Goal: Information Seeking & Learning: Check status

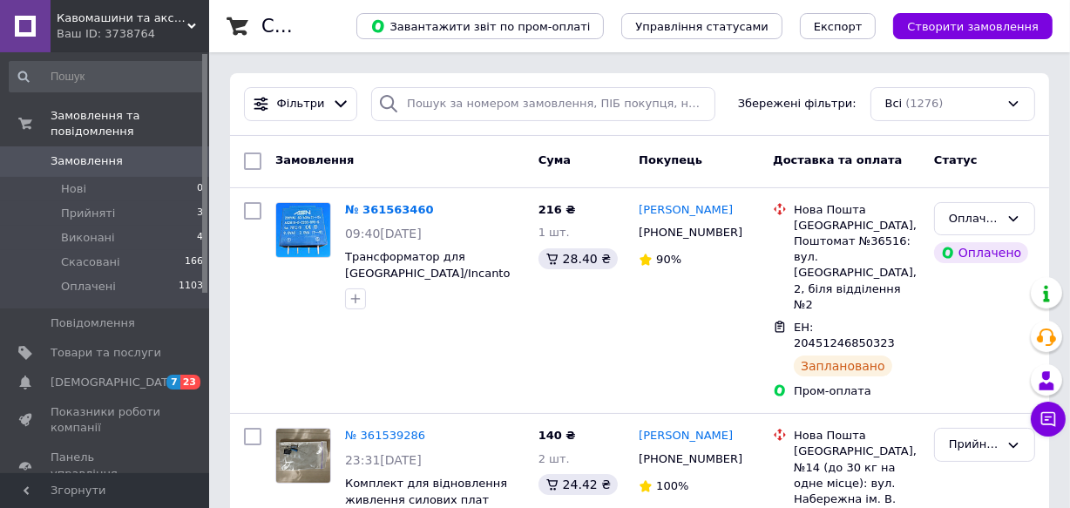
click at [205, 262] on div at bounding box center [204, 173] width 5 height 239
click at [205, 279] on div at bounding box center [204, 173] width 5 height 239
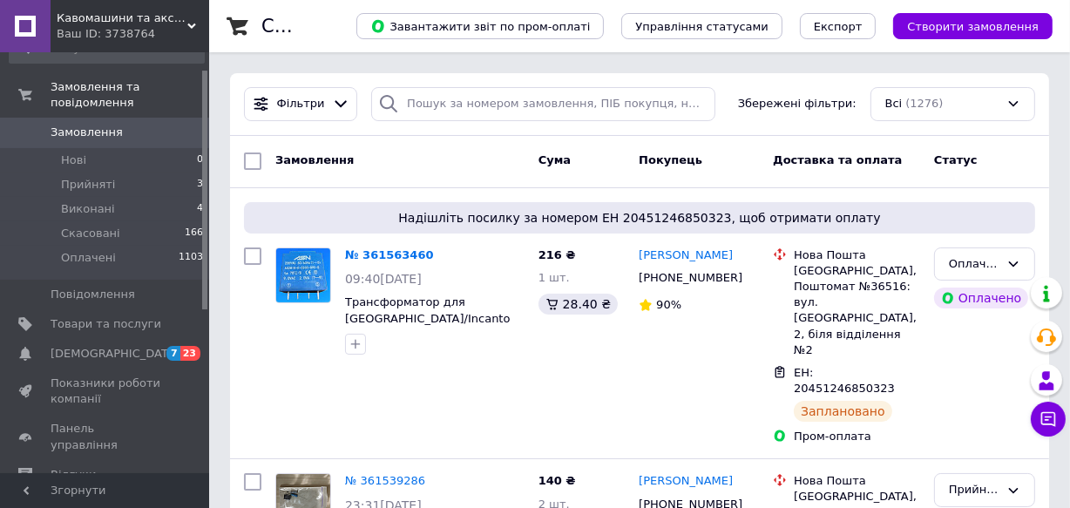
click at [203, 308] on div at bounding box center [204, 190] width 5 height 239
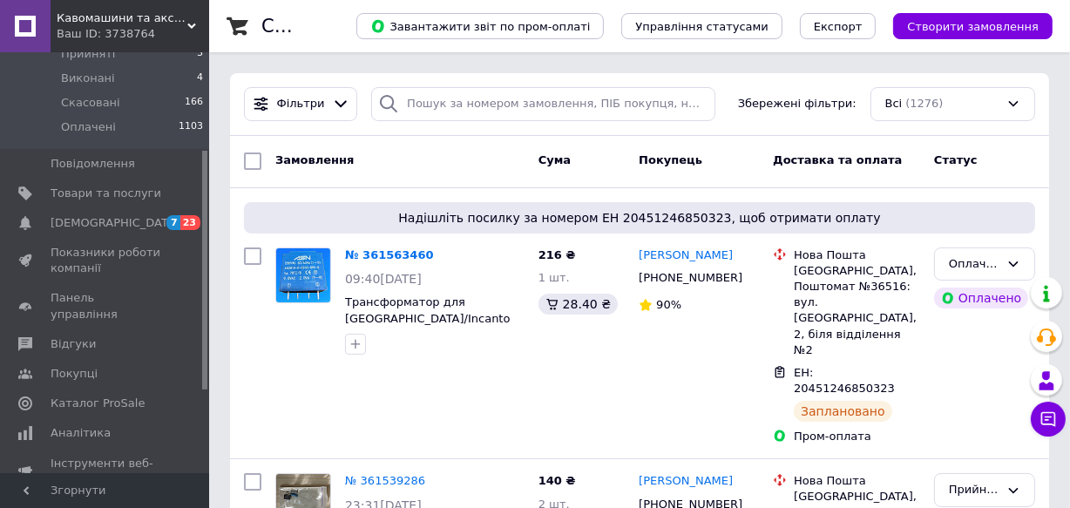
scroll to position [181, 0]
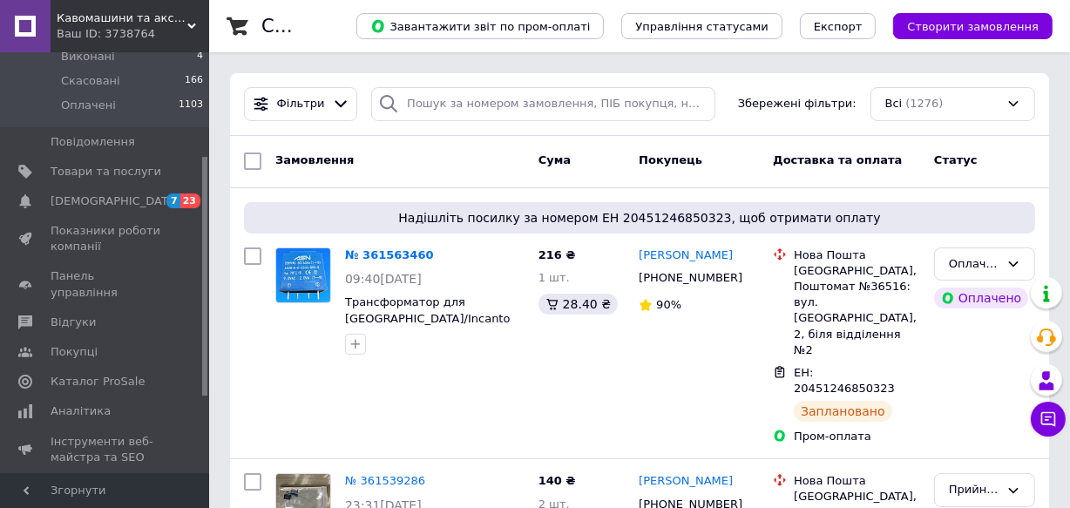
drag, startPoint x: 203, startPoint y: 300, endPoint x: 206, endPoint y: 386, distance: 86.3
click at [206, 386] on div at bounding box center [204, 276] width 5 height 239
click at [104, 403] on span "Аналітика" at bounding box center [106, 411] width 111 height 16
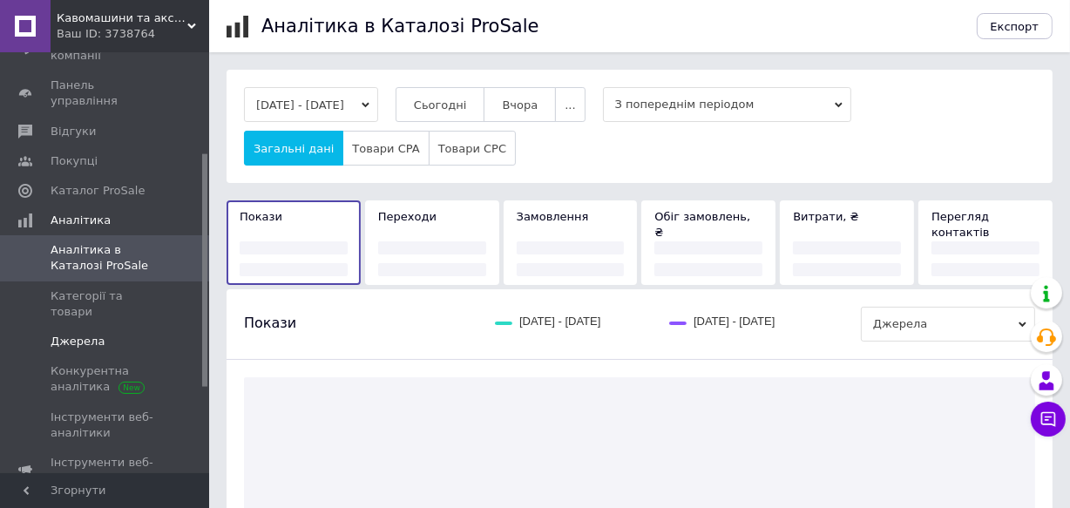
click at [92, 334] on span "Джерела" at bounding box center [78, 342] width 54 height 16
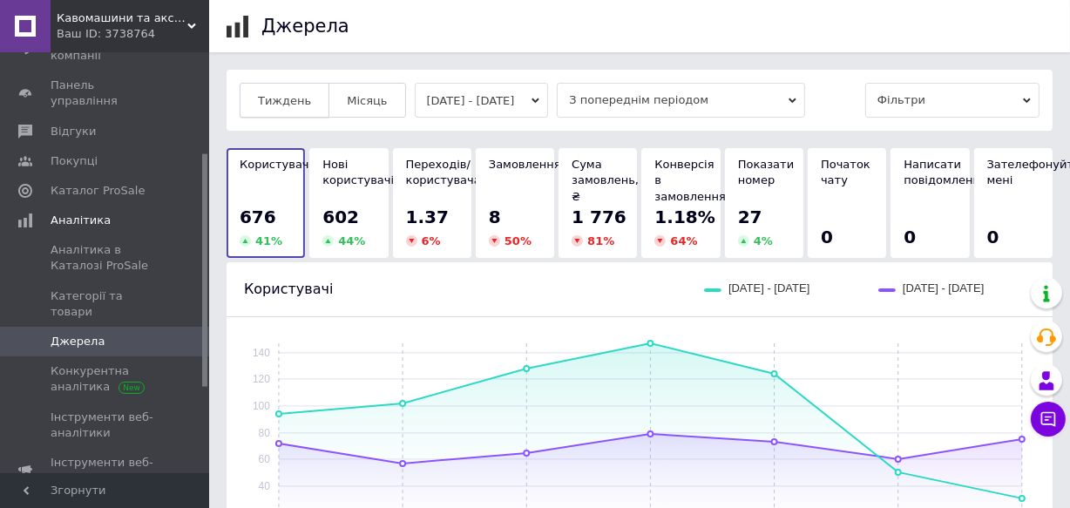
click at [299, 97] on span "Тиждень" at bounding box center [284, 100] width 53 height 13
click at [191, 24] on icon at bounding box center [191, 26] width 9 height 9
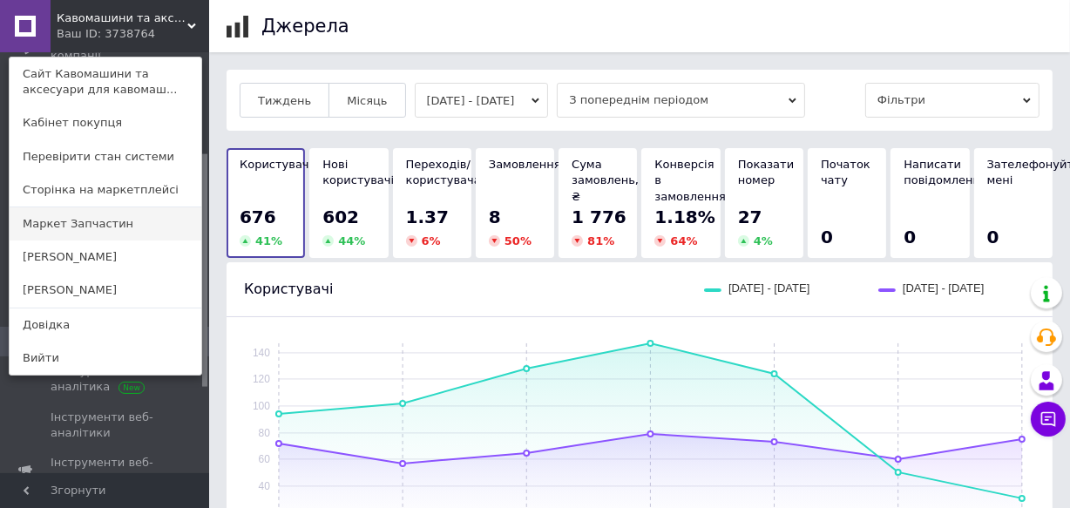
click at [92, 221] on link "Маркет Запчастин" at bounding box center [106, 223] width 192 height 33
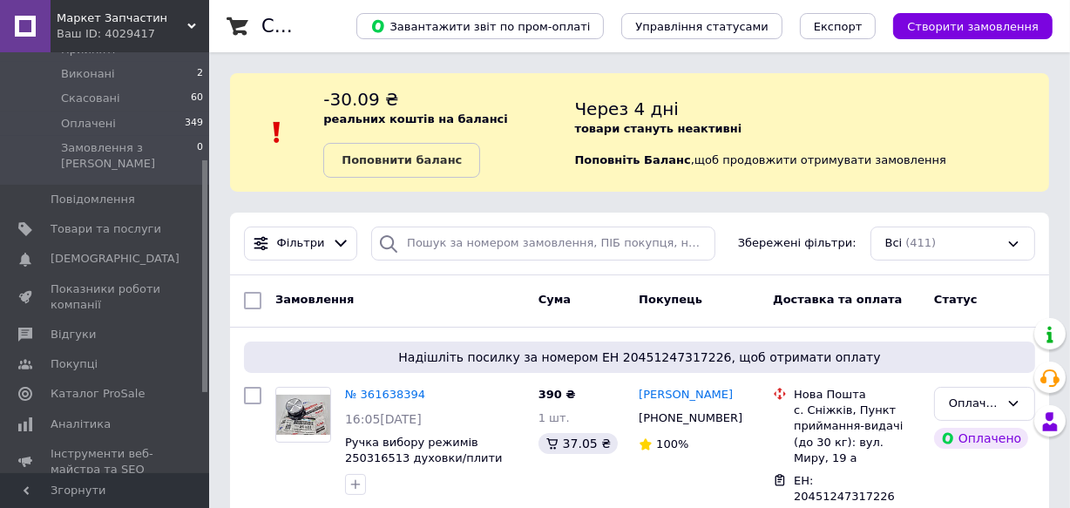
scroll to position [201, 0]
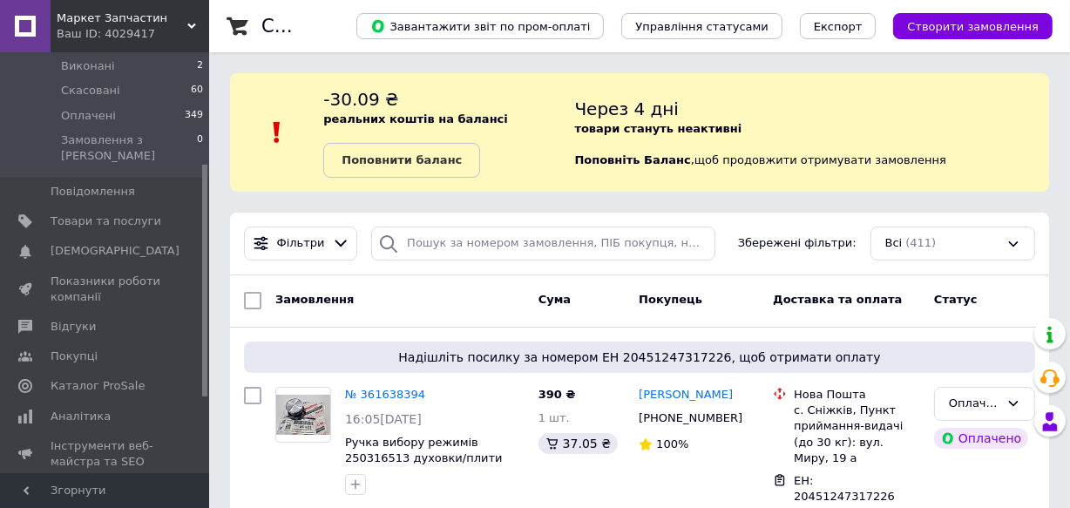
drag, startPoint x: 203, startPoint y: 267, endPoint x: 204, endPoint y: 377, distance: 110.6
click at [204, 377] on div at bounding box center [204, 281] width 5 height 232
click at [75, 409] on span "Аналітика" at bounding box center [81, 417] width 60 height 16
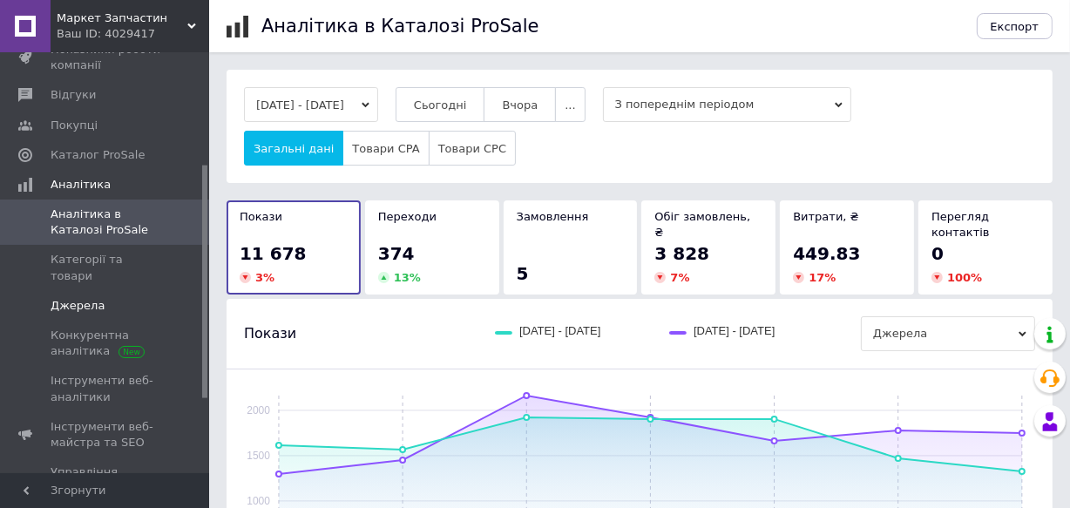
click at [80, 298] on span "Джерела" at bounding box center [78, 306] width 54 height 16
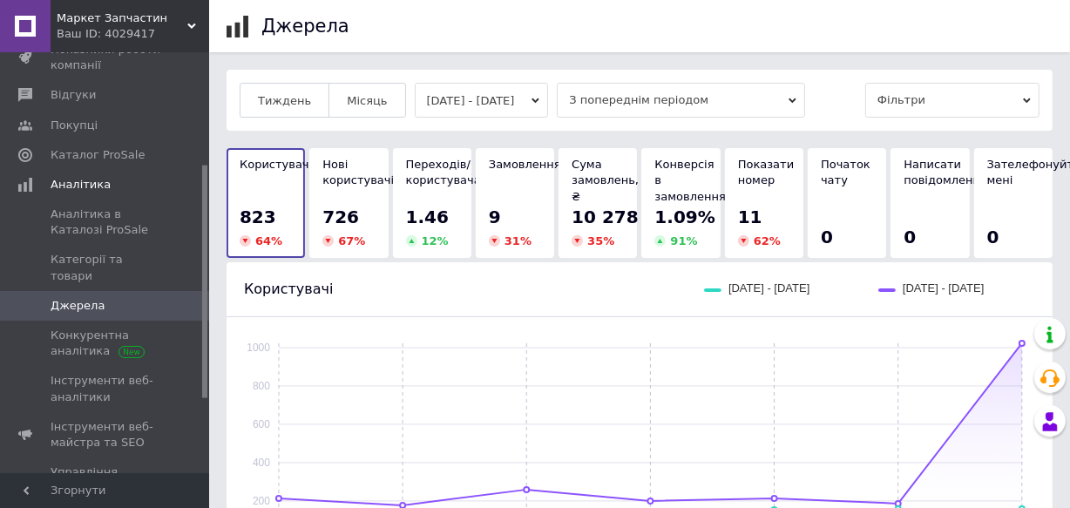
click at [458, 102] on button "05.09.2025 - 11.09.2025" at bounding box center [482, 100] width 134 height 35
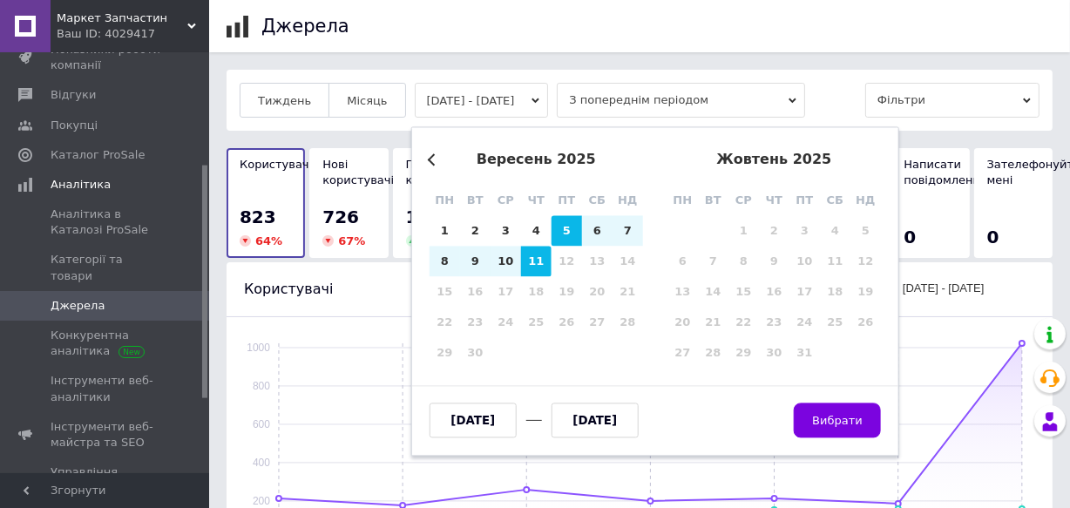
click at [429, 158] on button "Previous Month" at bounding box center [434, 159] width 12 height 12
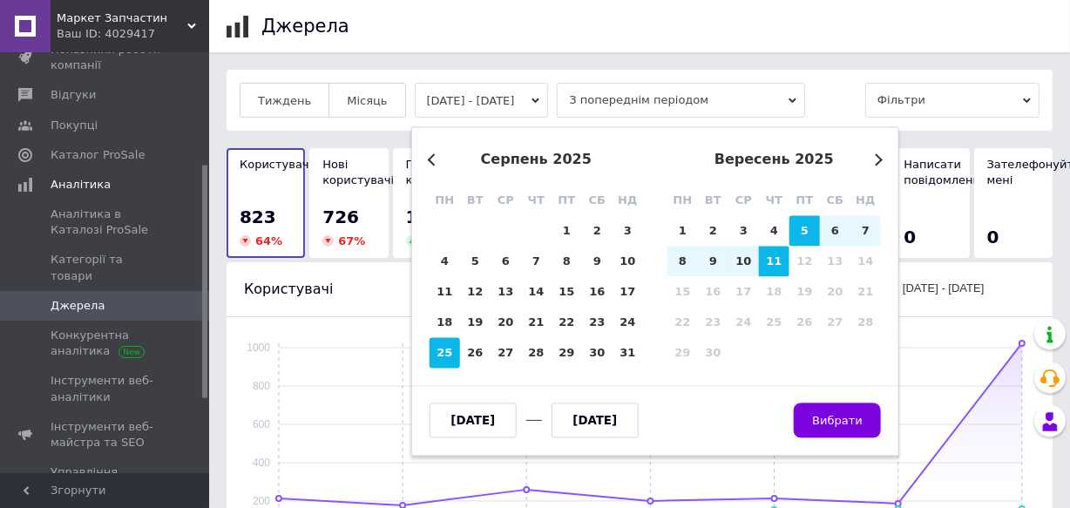
click at [436, 356] on div "25" at bounding box center [444, 353] width 30 height 30
type input "25.08.2025"
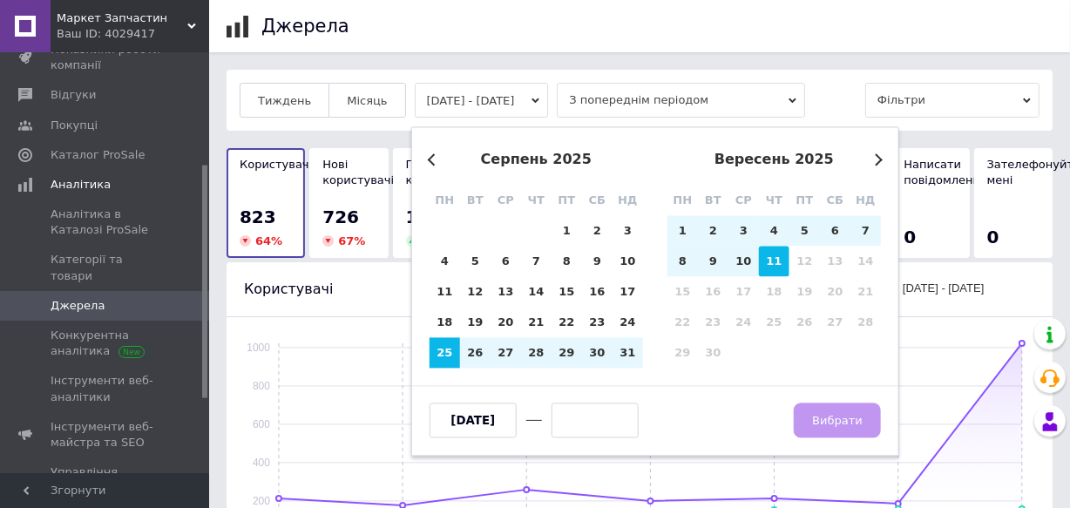
click at [767, 259] on div "11" at bounding box center [774, 262] width 30 height 30
type input "[DATE]"
click at [840, 421] on span "Вибрати" at bounding box center [837, 420] width 51 height 13
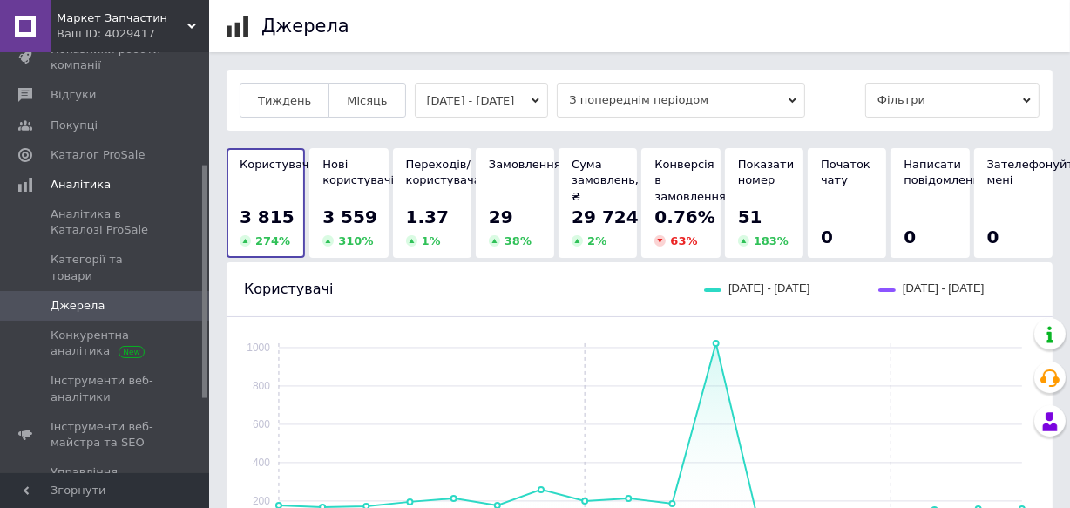
click at [480, 106] on button "25.08.2025 - 11.09.2025" at bounding box center [482, 100] width 134 height 35
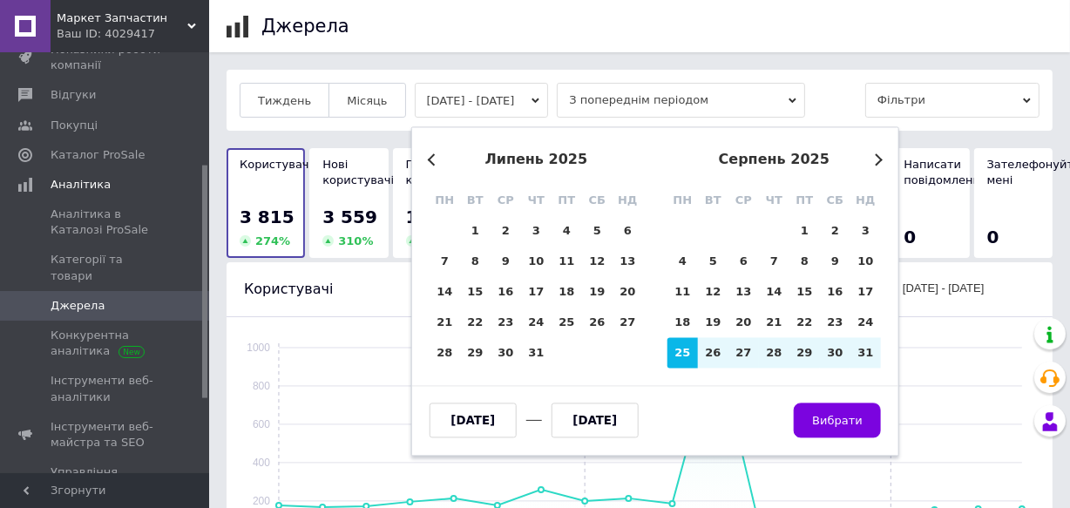
click at [429, 159] on button "Previous Month" at bounding box center [434, 159] width 12 height 12
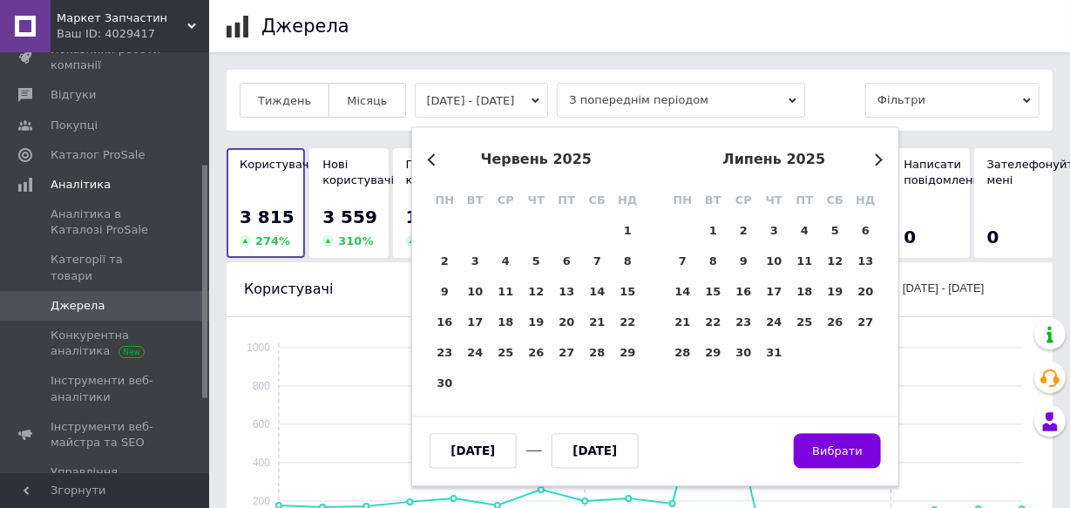
click at [429, 159] on button "Previous Month" at bounding box center [434, 159] width 12 height 12
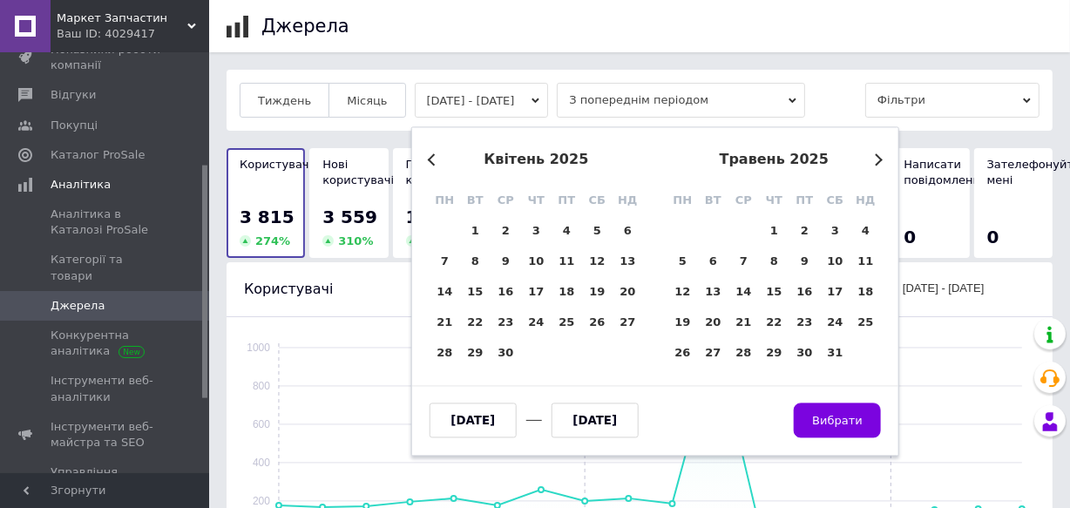
click at [429, 159] on button "Previous Month" at bounding box center [434, 159] width 12 height 12
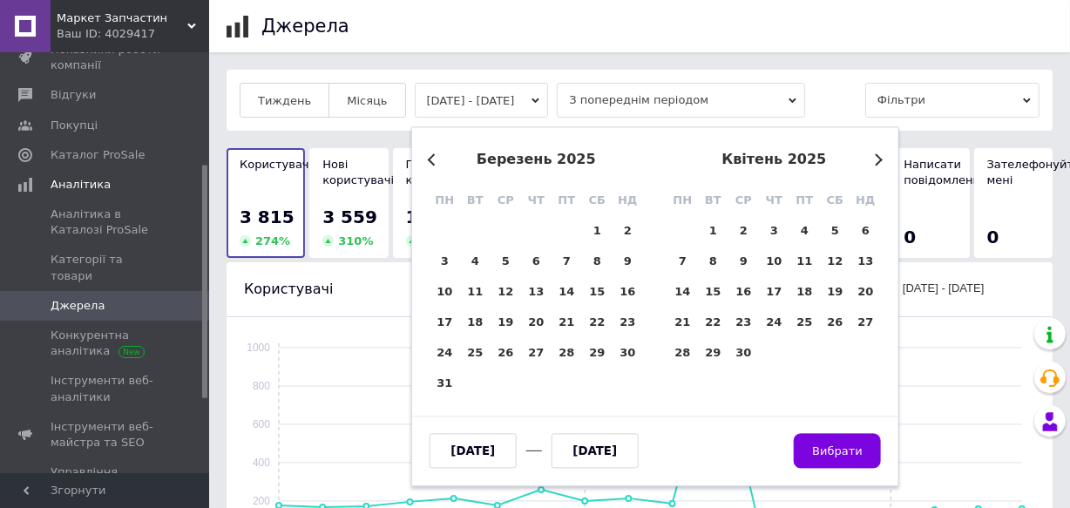
click at [429, 159] on button "Previous Month" at bounding box center [434, 159] width 12 height 12
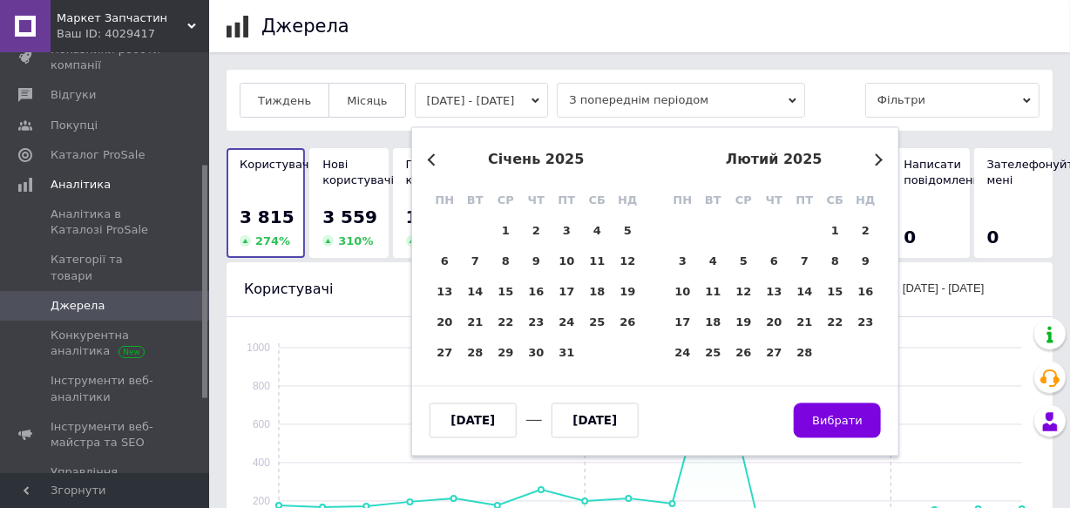
click at [429, 159] on button "Previous Month" at bounding box center [434, 159] width 12 height 12
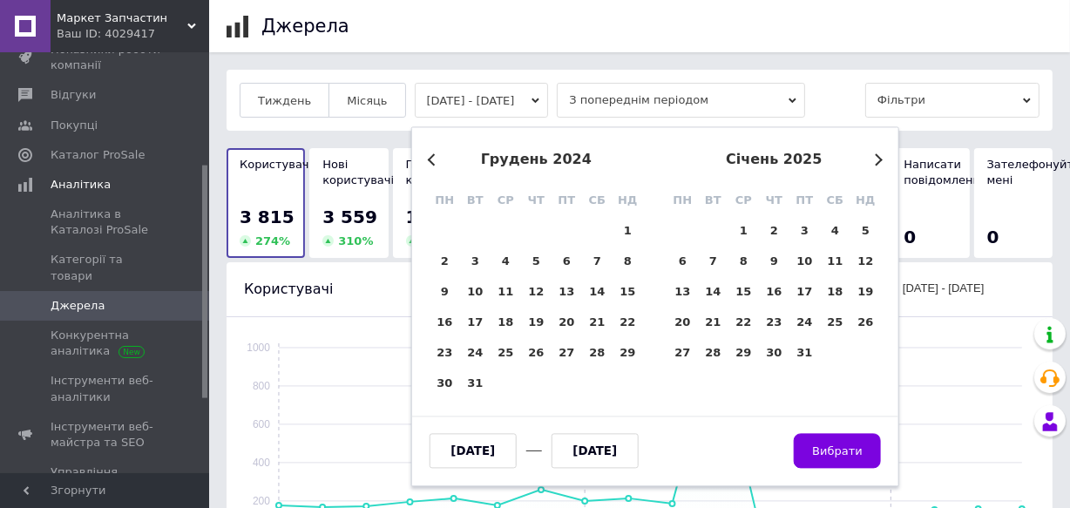
click at [429, 159] on button "Previous Month" at bounding box center [434, 159] width 12 height 12
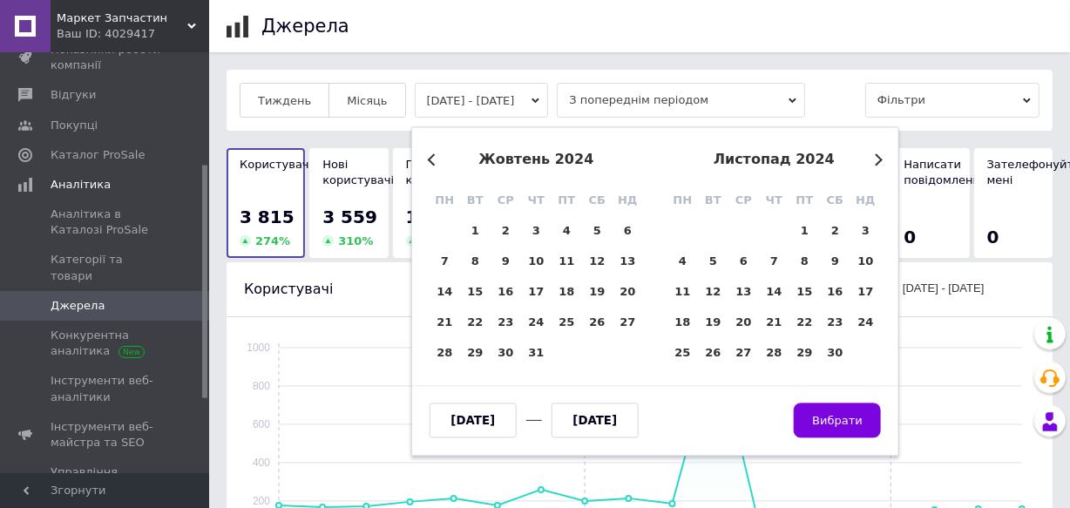
click at [429, 159] on button "Previous Month" at bounding box center [434, 159] width 12 height 12
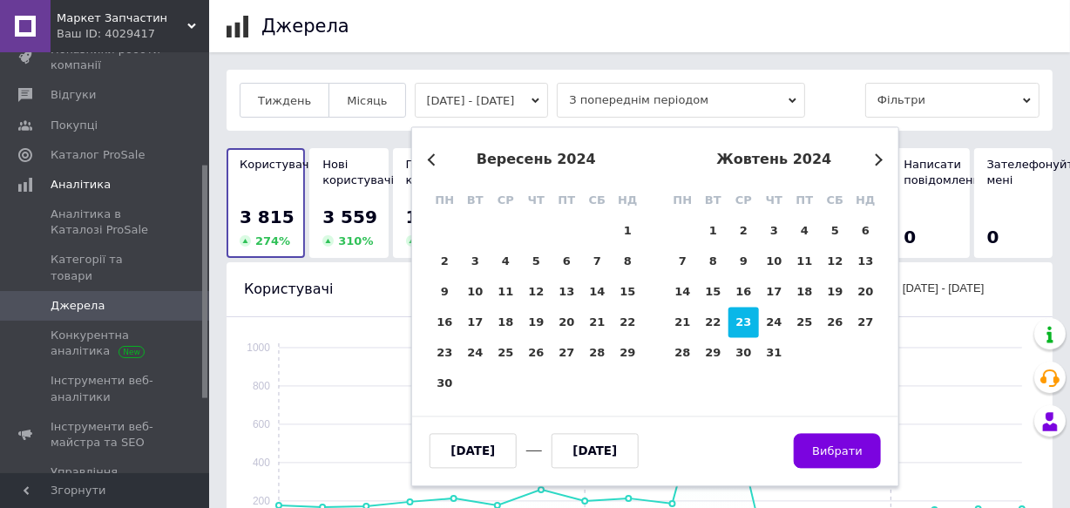
click at [740, 331] on div "23" at bounding box center [743, 322] width 30 height 30
type input "23.10.2024"
click at [875, 161] on button "Next Month" at bounding box center [876, 159] width 12 height 12
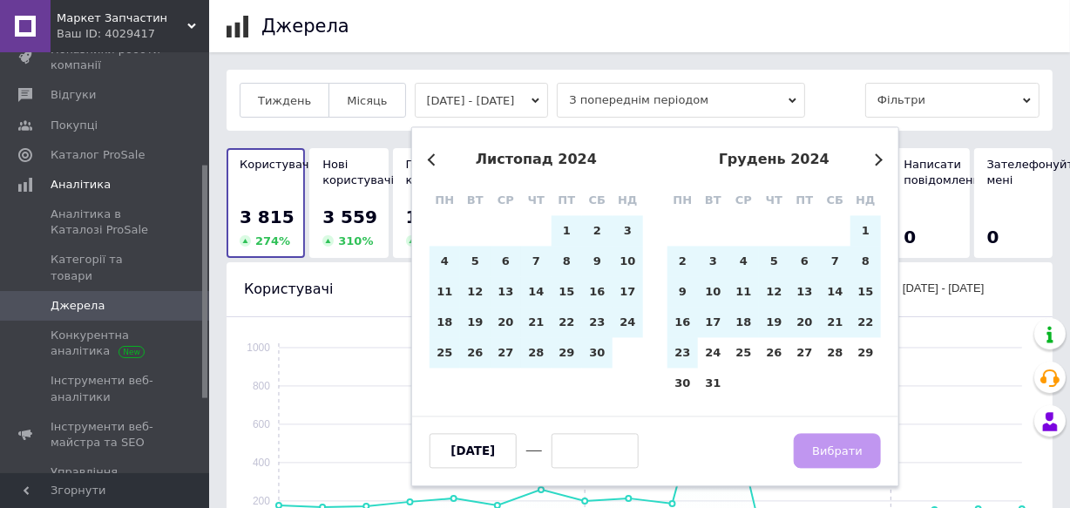
click at [875, 161] on button "Next Month" at bounding box center [876, 159] width 12 height 12
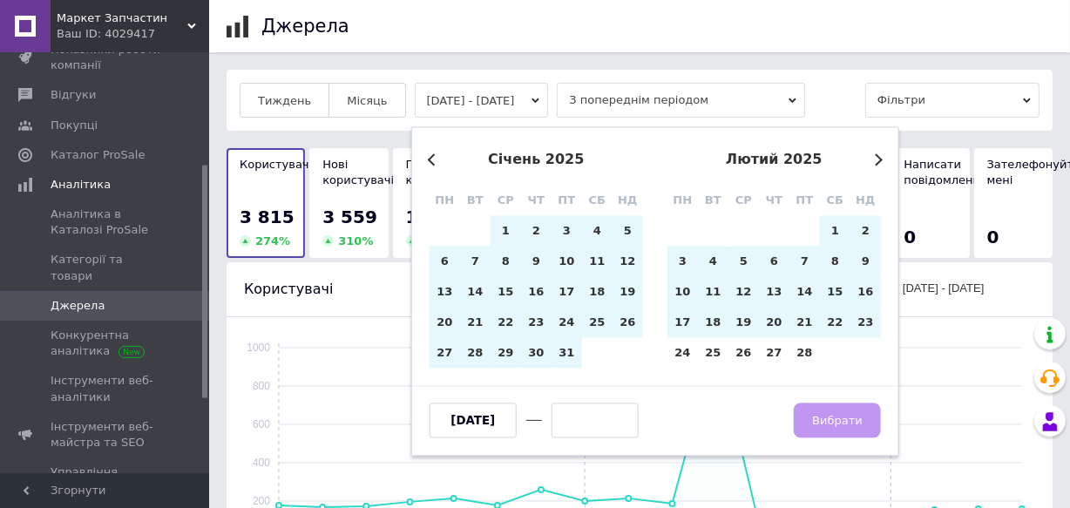
click at [875, 161] on button "Next Month" at bounding box center [876, 159] width 12 height 12
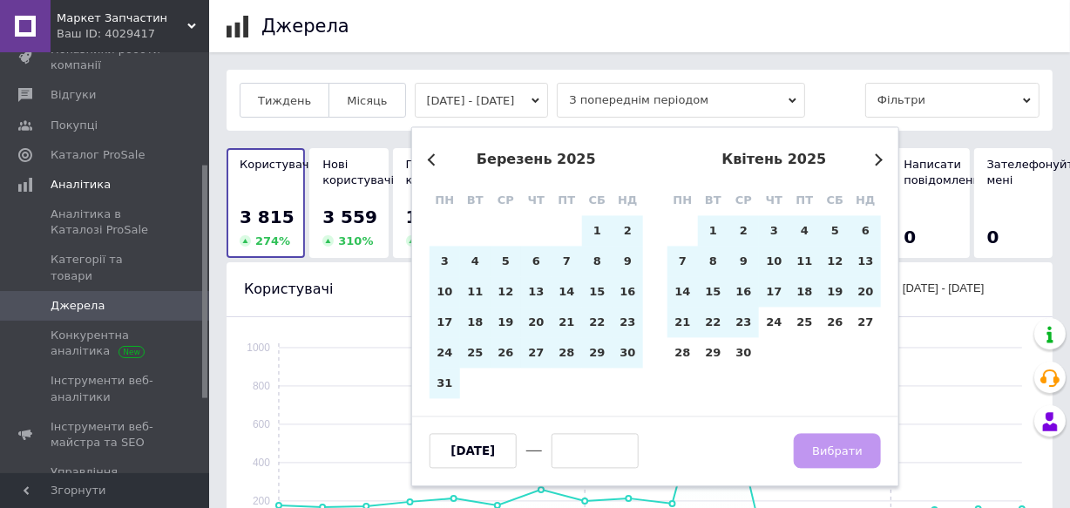
click at [875, 161] on button "Next Month" at bounding box center [876, 159] width 12 height 12
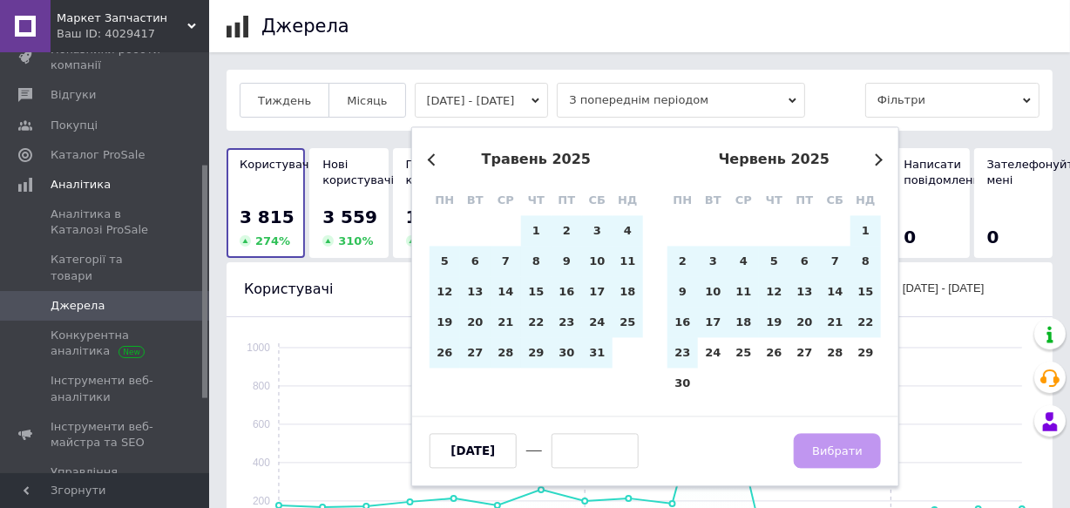
click at [875, 161] on button "Next Month" at bounding box center [876, 159] width 12 height 12
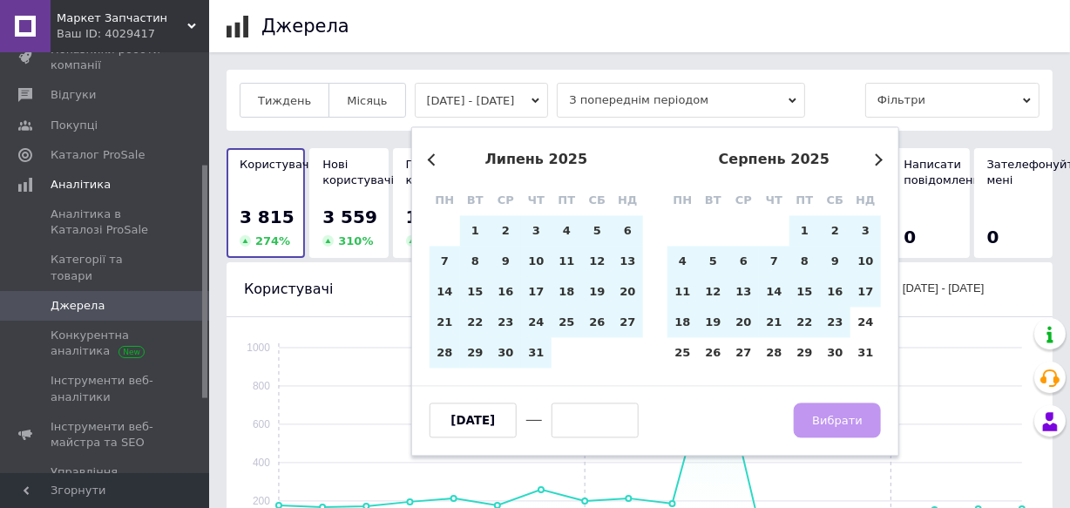
click at [875, 161] on button "Next Month" at bounding box center [876, 159] width 12 height 12
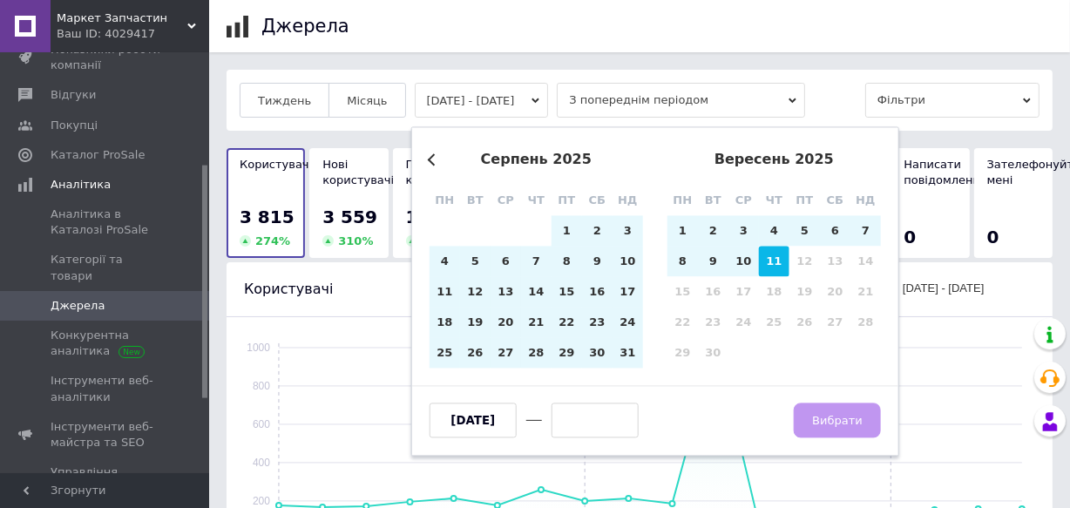
click at [773, 267] on div "11" at bounding box center [774, 262] width 30 height 30
type input "[DATE]"
click at [846, 420] on span "Вибрати" at bounding box center [837, 420] width 51 height 13
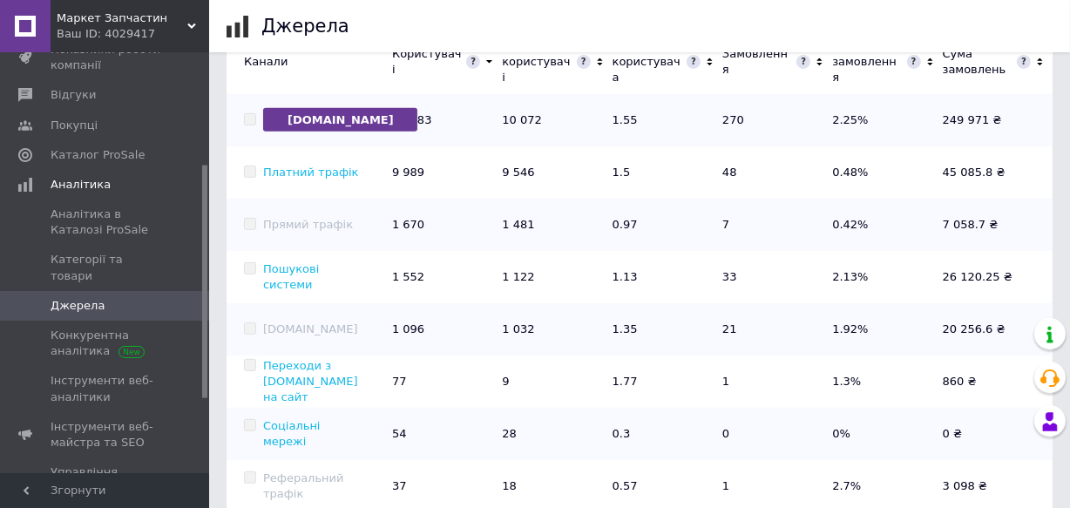
scroll to position [632, 0]
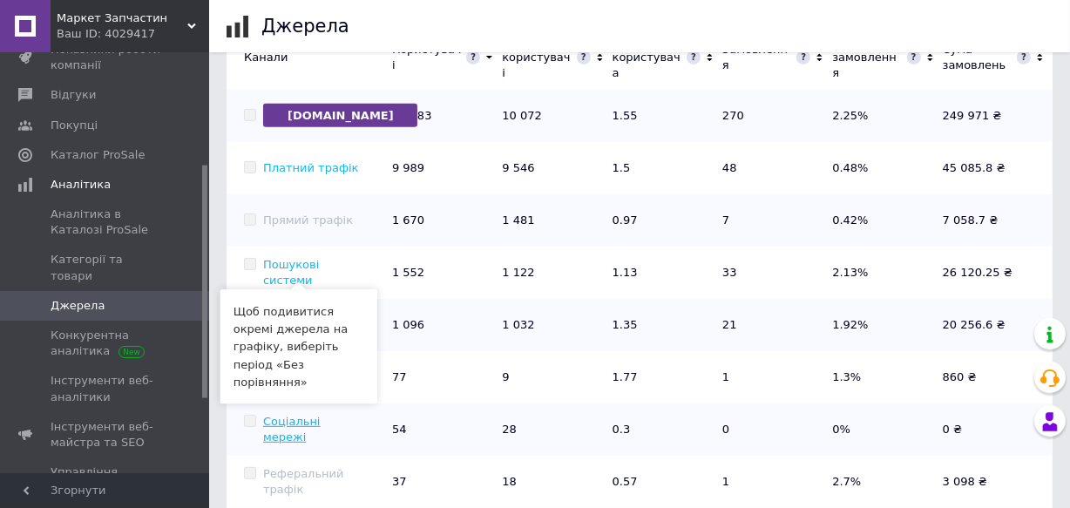
click at [311, 417] on link "Соціальні мережі" at bounding box center [291, 429] width 57 height 29
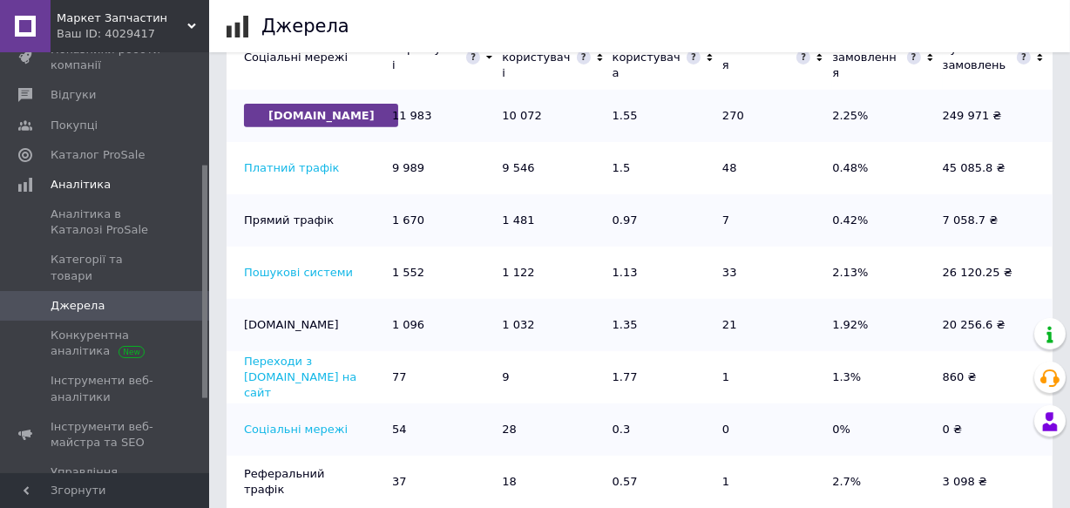
scroll to position [377, 0]
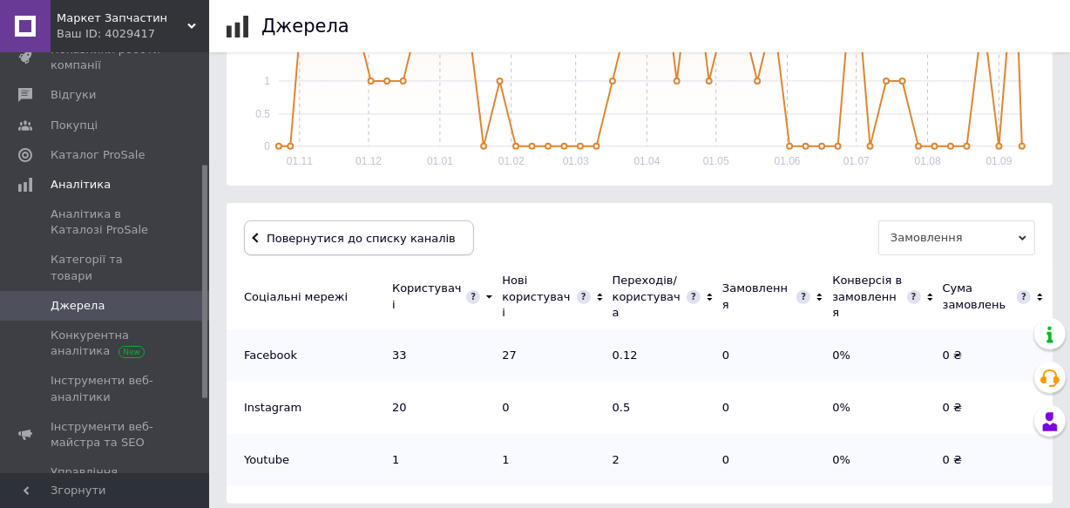
click at [358, 237] on span "Повернутися до списку каналів" at bounding box center [358, 238] width 193 height 13
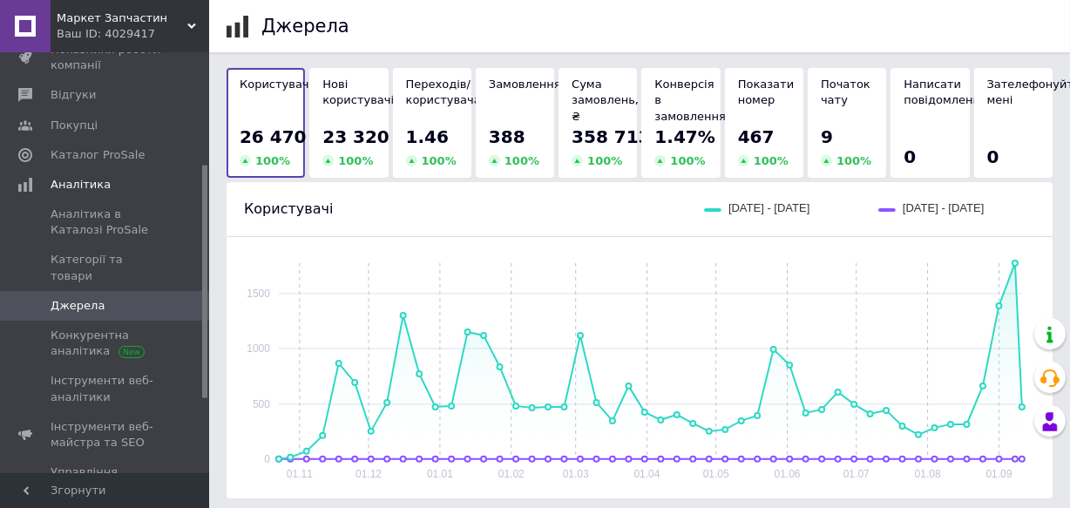
scroll to position [78, 0]
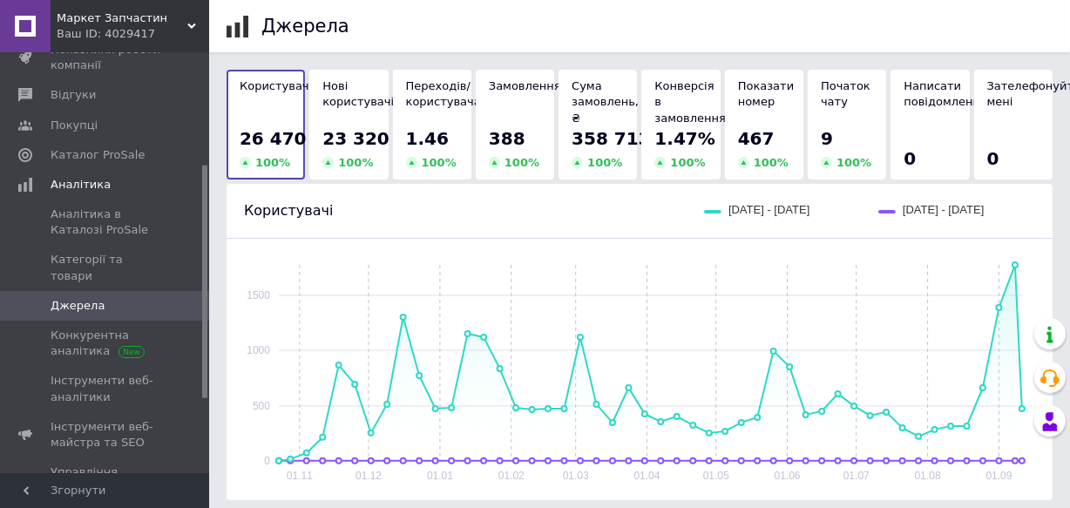
click at [188, 24] on use at bounding box center [191, 26] width 9 height 5
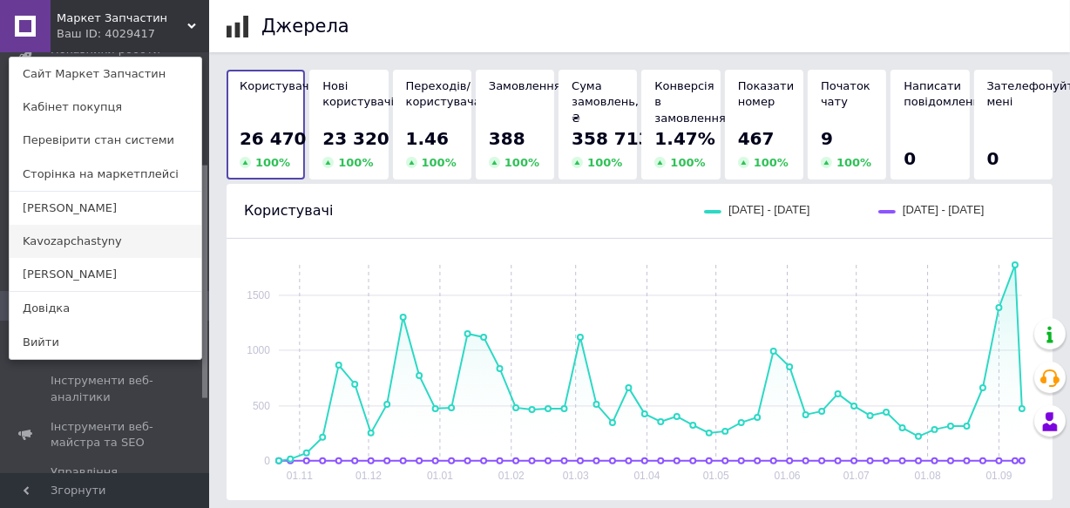
click at [82, 233] on link "Kavozapchastyny" at bounding box center [106, 241] width 192 height 33
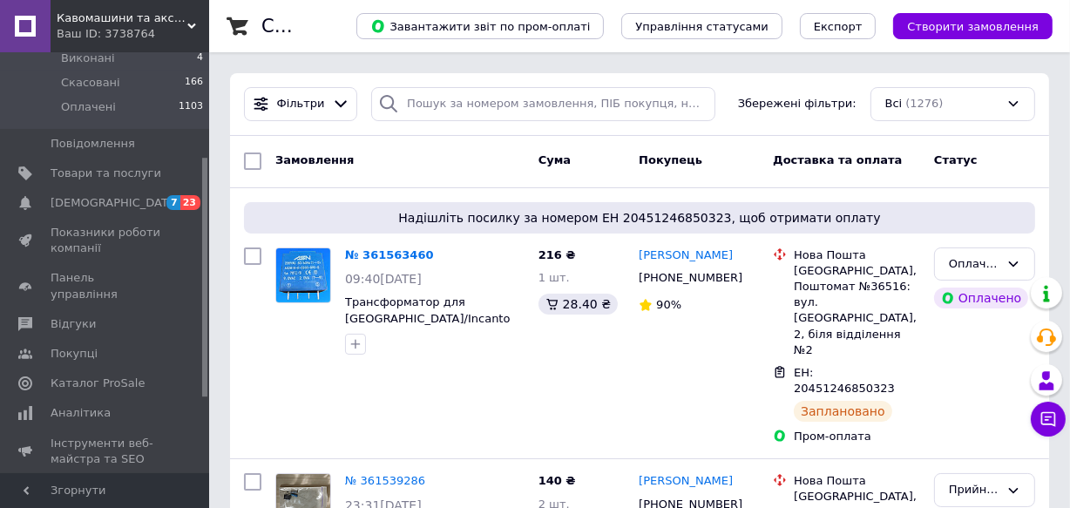
scroll to position [183, 0]
drag, startPoint x: 202, startPoint y: 244, endPoint x: 205, endPoint y: 348, distance: 104.6
click at [205, 348] on div at bounding box center [204, 277] width 5 height 239
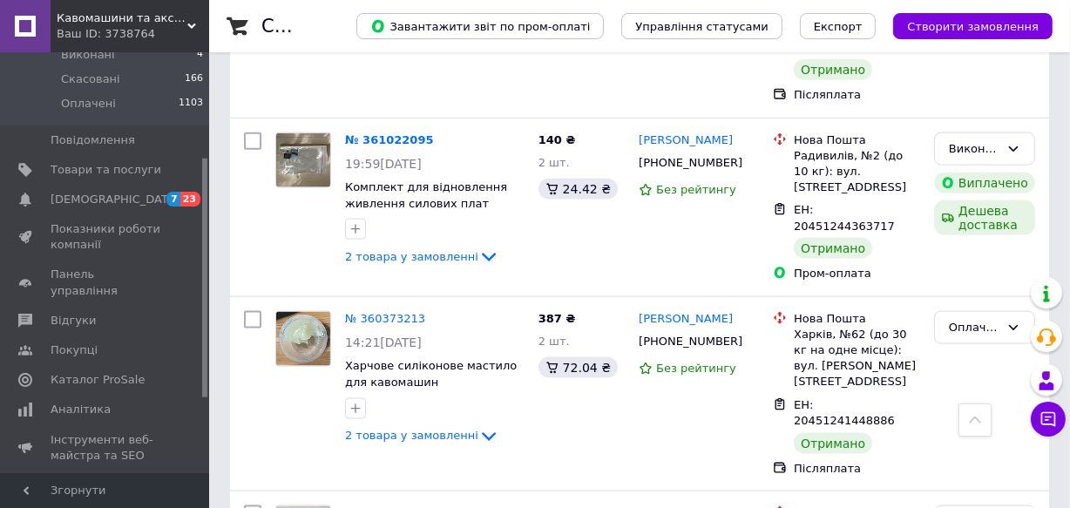
scroll to position [1992, 0]
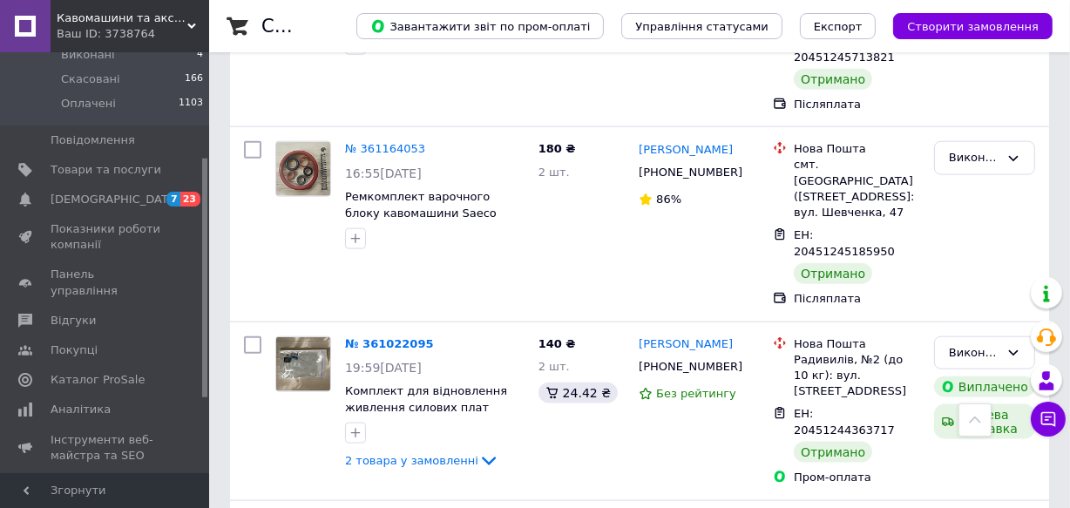
scroll to position [1838, 0]
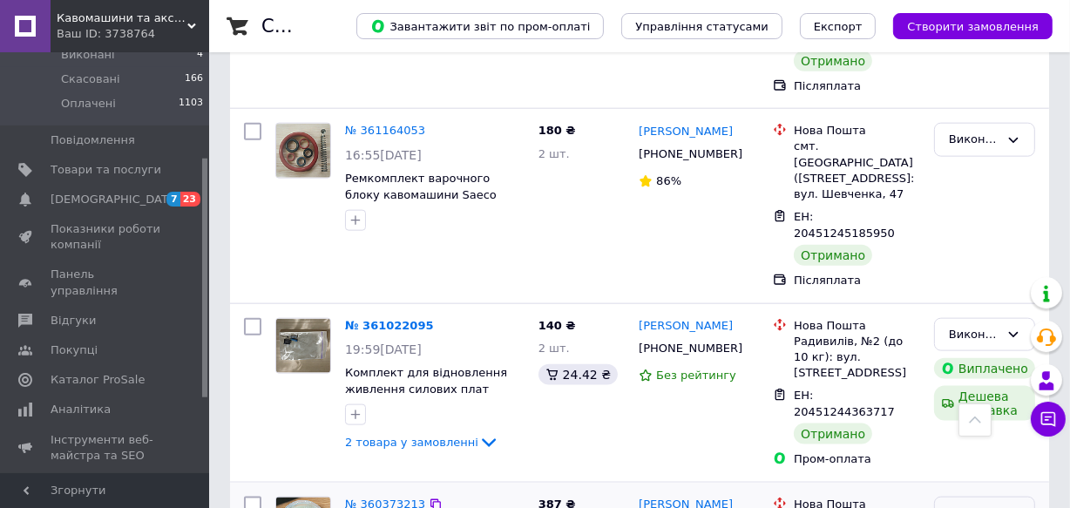
click at [1006, 506] on icon at bounding box center [1013, 513] width 14 height 14
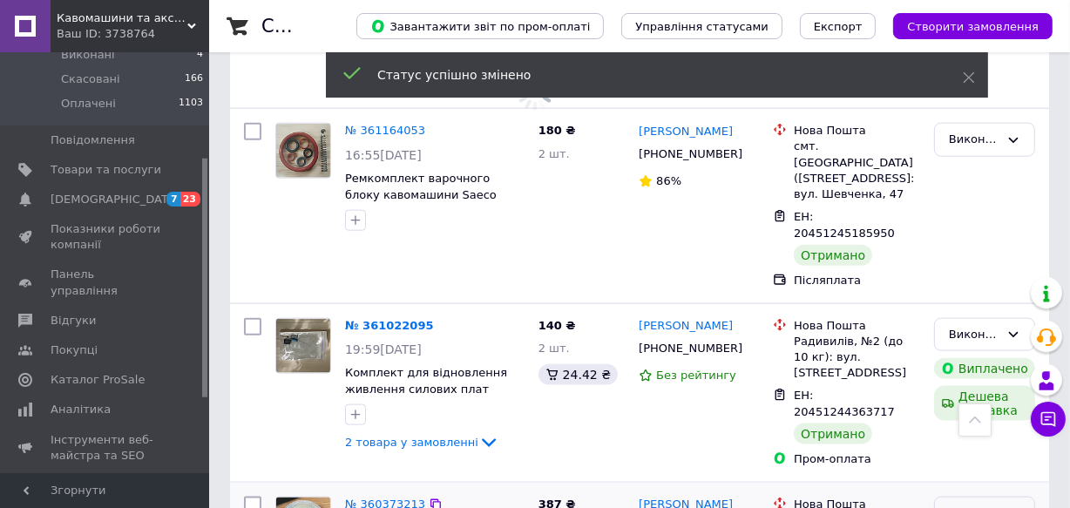
click at [986, 504] on div "Прийнято" at bounding box center [974, 513] width 51 height 18
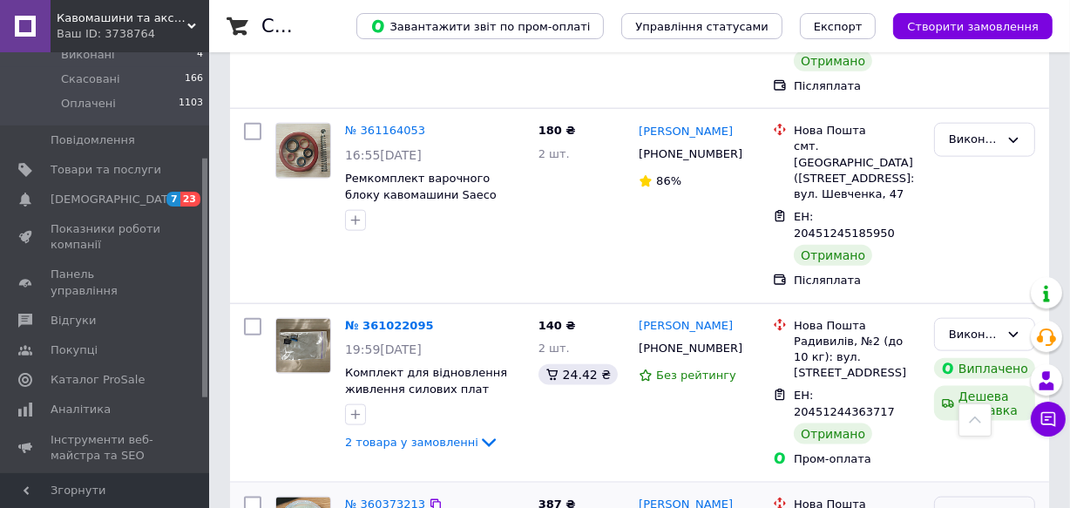
click at [988, 497] on div "Виконано" at bounding box center [984, 514] width 101 height 34
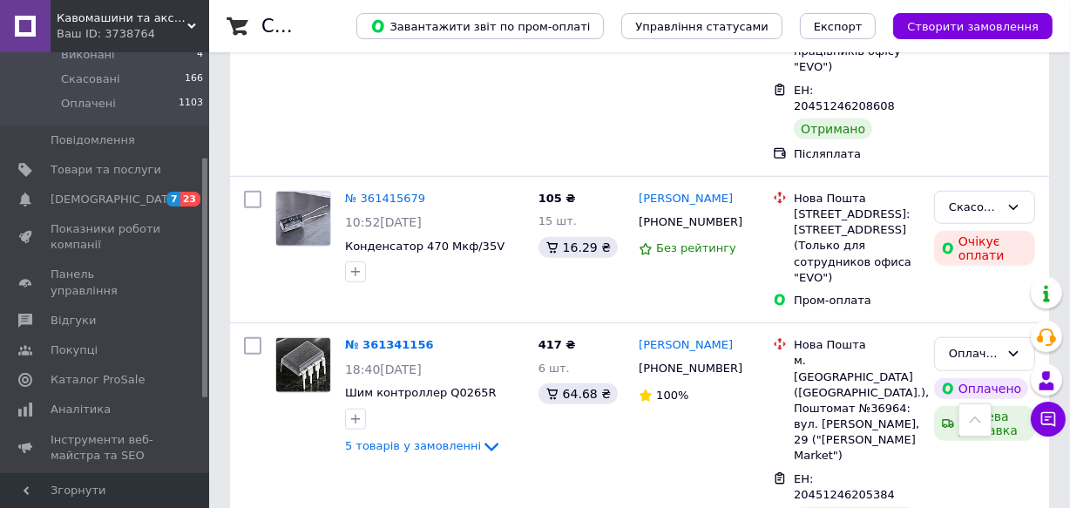
scroll to position [1181, 0]
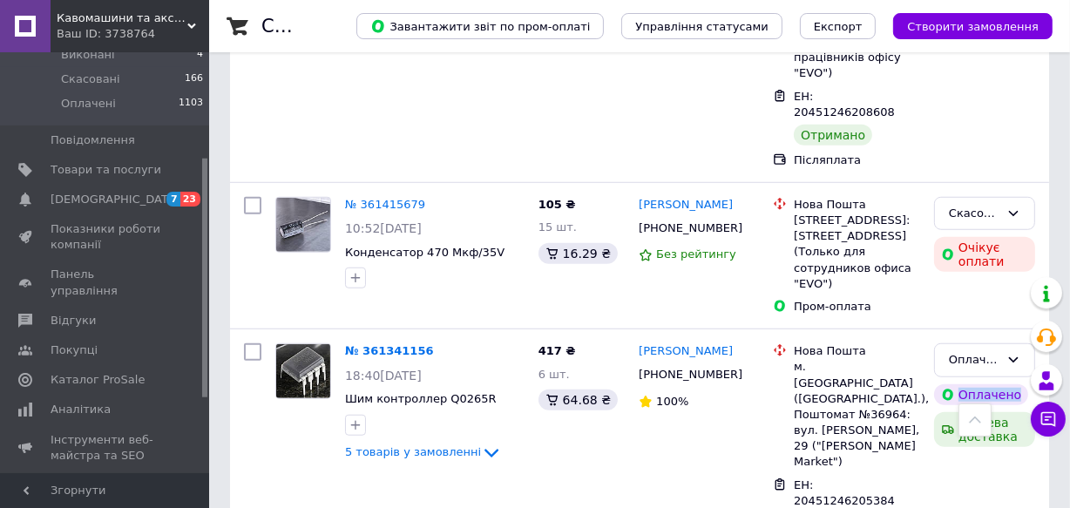
drag, startPoint x: 1068, startPoint y: 170, endPoint x: 1068, endPoint y: 187, distance: 17.4
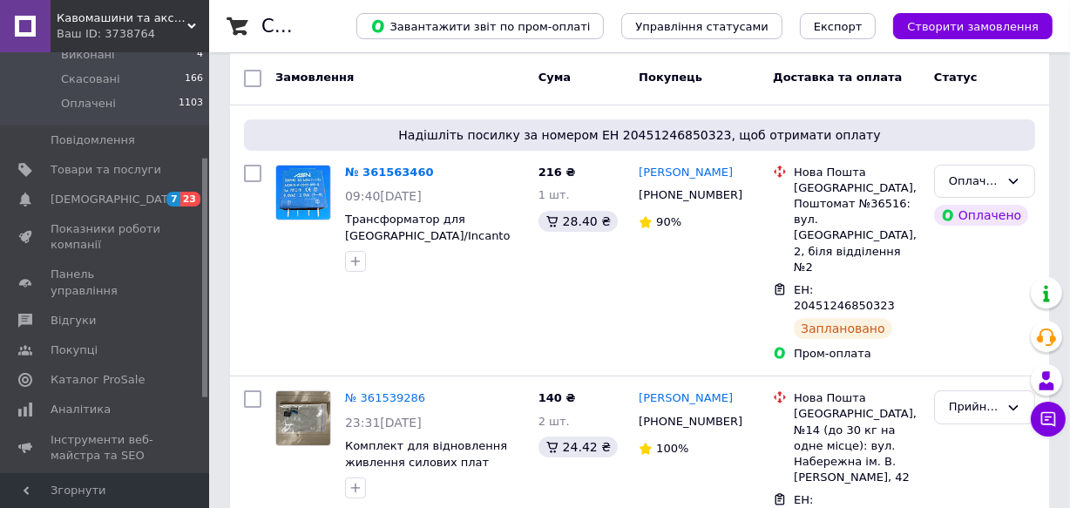
scroll to position [0, 0]
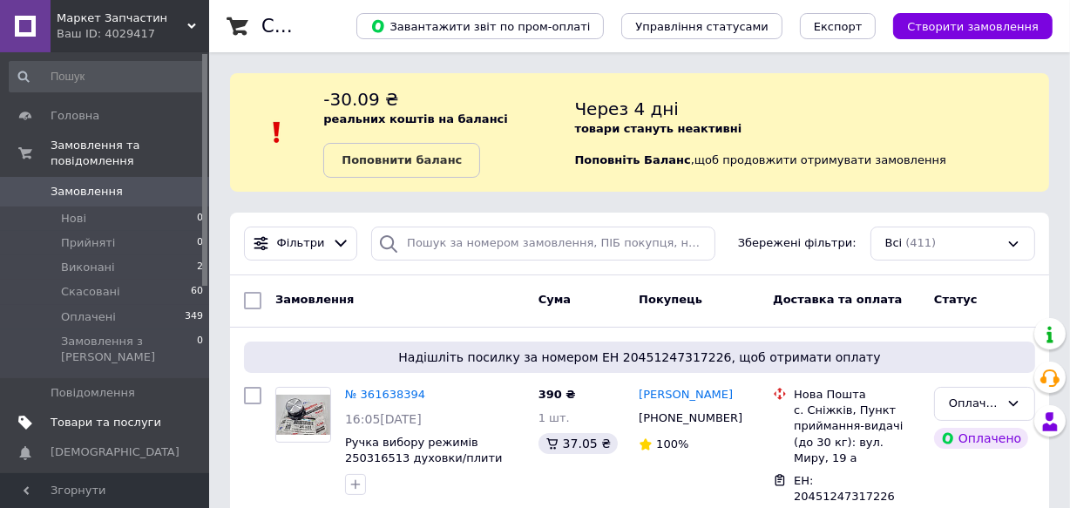
click at [122, 415] on span "Товари та послуги" at bounding box center [106, 423] width 111 height 16
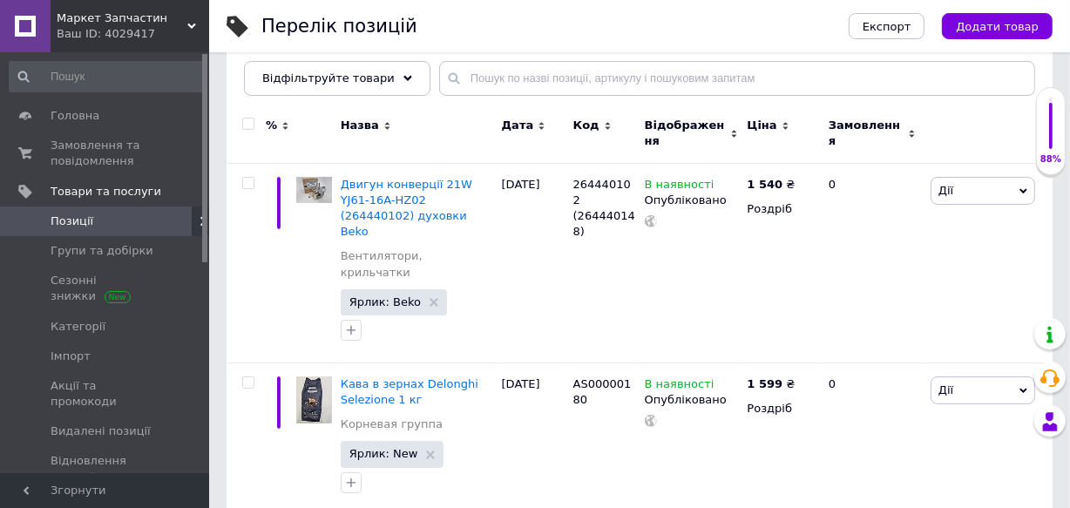
scroll to position [187, 0]
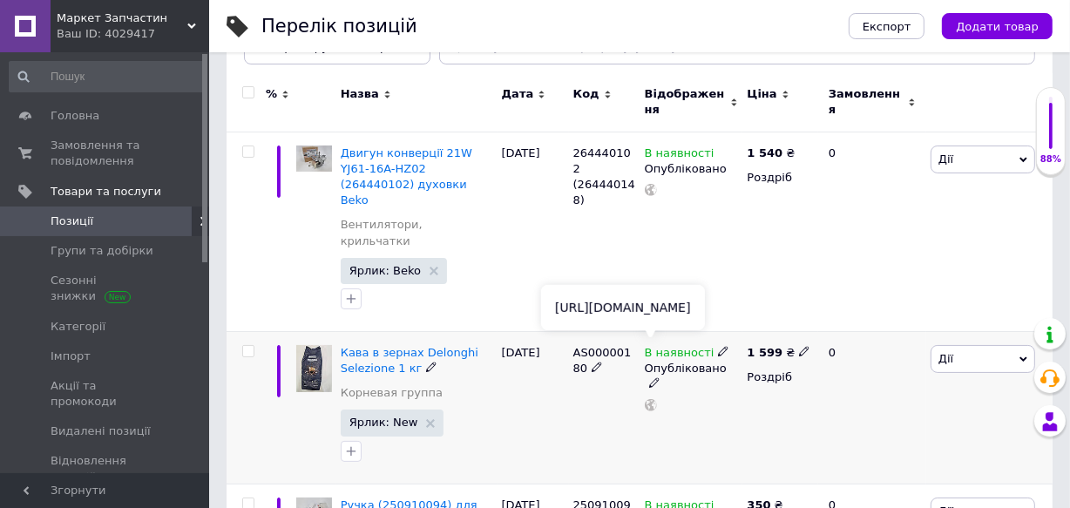
click at [649, 399] on icon at bounding box center [651, 405] width 12 height 12
